Goal: Check status: Check status

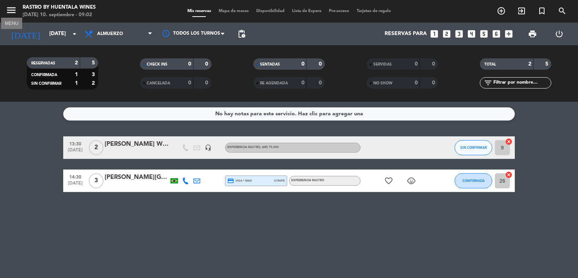
click at [15, 12] on icon "menu" at bounding box center [11, 10] width 11 height 11
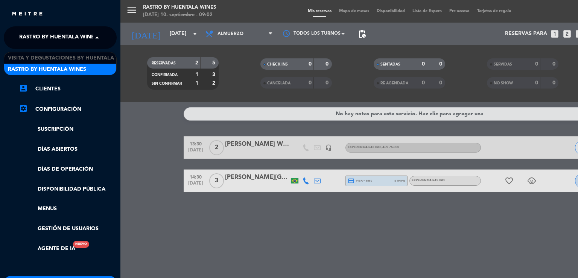
click at [34, 30] on span "Rastro by Huentala Wines" at bounding box center [58, 38] width 78 height 16
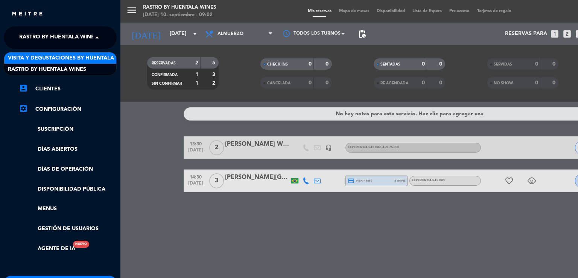
click at [47, 59] on span "Visita y Degustaciones by Huentala Wines" at bounding box center [70, 58] width 125 height 9
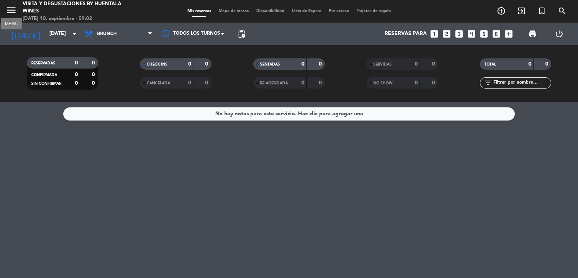
click at [16, 7] on icon "menu" at bounding box center [11, 10] width 11 height 11
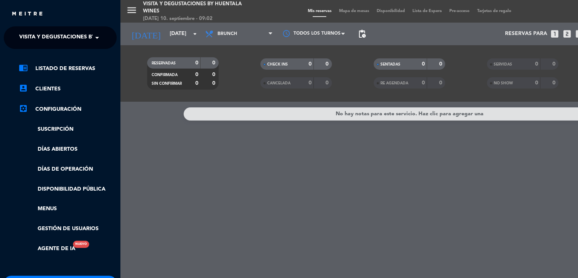
click at [24, 32] on span "Visita y Degustaciones by Huentala Wines" at bounding box center [81, 38] width 125 height 16
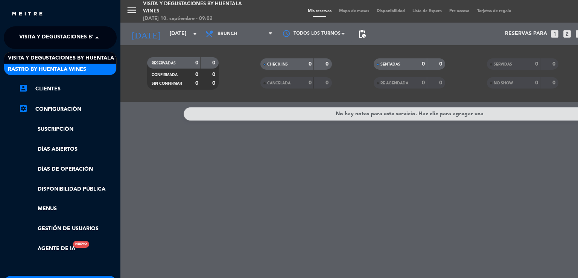
click at [30, 67] on span "Rastro by Huentala Wines" at bounding box center [47, 69] width 78 height 9
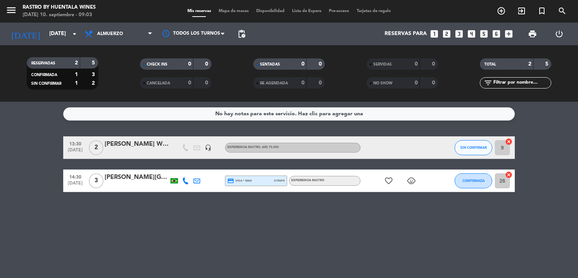
click at [155, 140] on div "[PERSON_NAME] Wine Trails" at bounding box center [137, 144] width 64 height 10
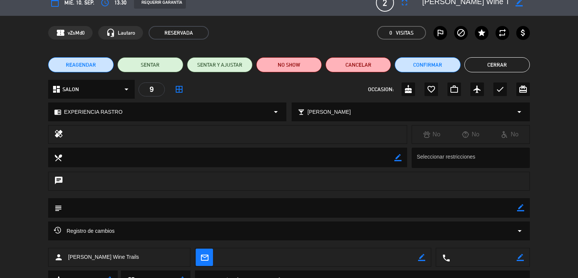
scroll to position [1, 0]
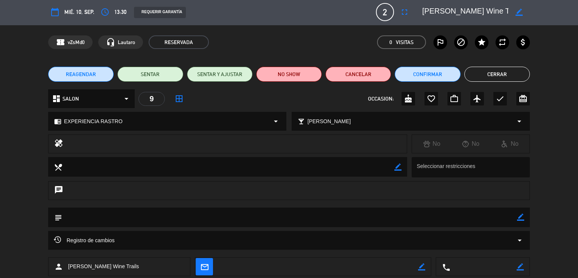
click at [475, 77] on button "Cerrar" at bounding box center [498, 74] width 66 height 15
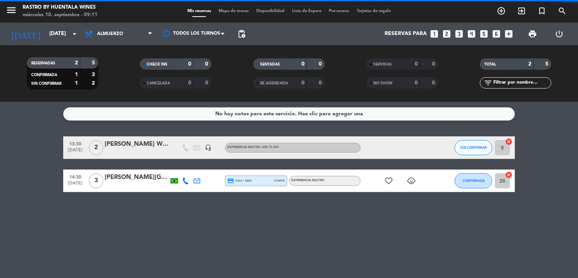
click at [127, 184] on div at bounding box center [137, 186] width 64 height 6
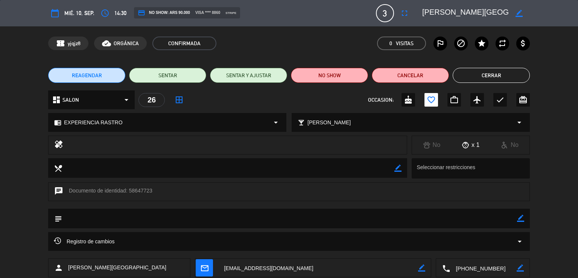
scroll to position [45, 0]
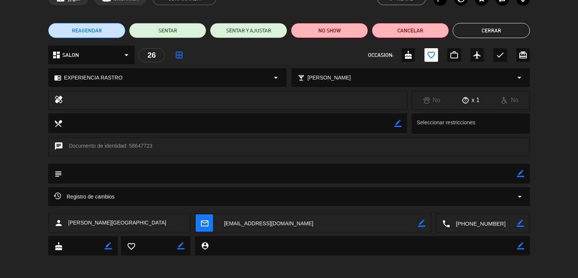
click at [470, 222] on textarea at bounding box center [483, 223] width 67 height 19
